Goal: Information Seeking & Learning: Understand process/instructions

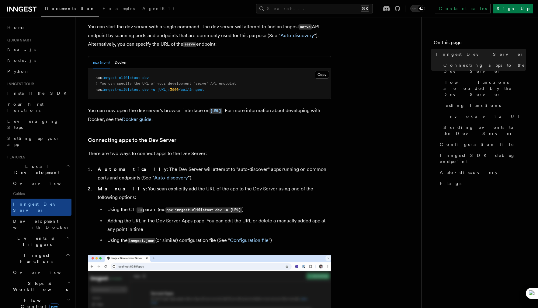
scroll to position [254, 0]
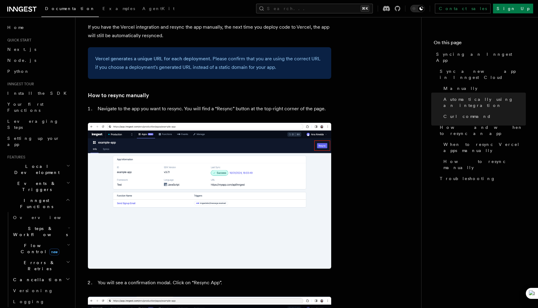
scroll to position [1218, 0]
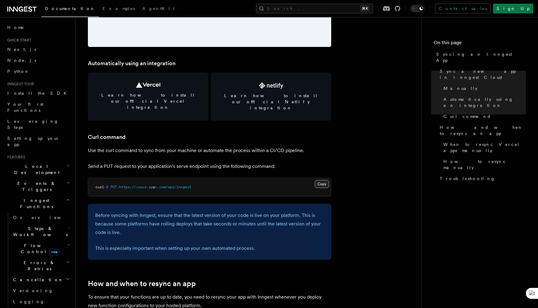
click at [325, 180] on button "Copy Copied" at bounding box center [322, 184] width 14 height 8
click at [346, 158] on article "Platform Deployment Syncing an Inngest App After deploying your code to a hosti…" at bounding box center [248, 215] width 326 height 2006
click at [237, 182] on pre "curl -X PUT https:// < your-ap p > .com/api/inngest" at bounding box center [209, 187] width 243 height 18
click at [324, 180] on button "Copy Copied" at bounding box center [322, 184] width 14 height 8
